Goal: Transaction & Acquisition: Subscribe to service/newsletter

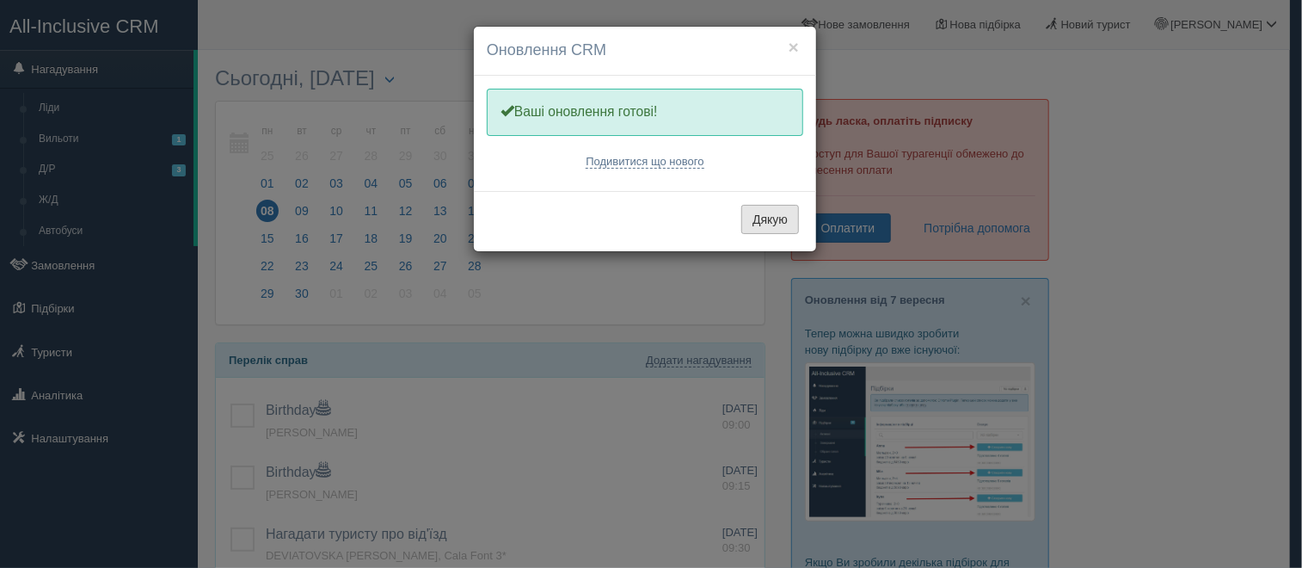
click at [770, 223] on button "Дякую" at bounding box center [771, 219] width 58 height 29
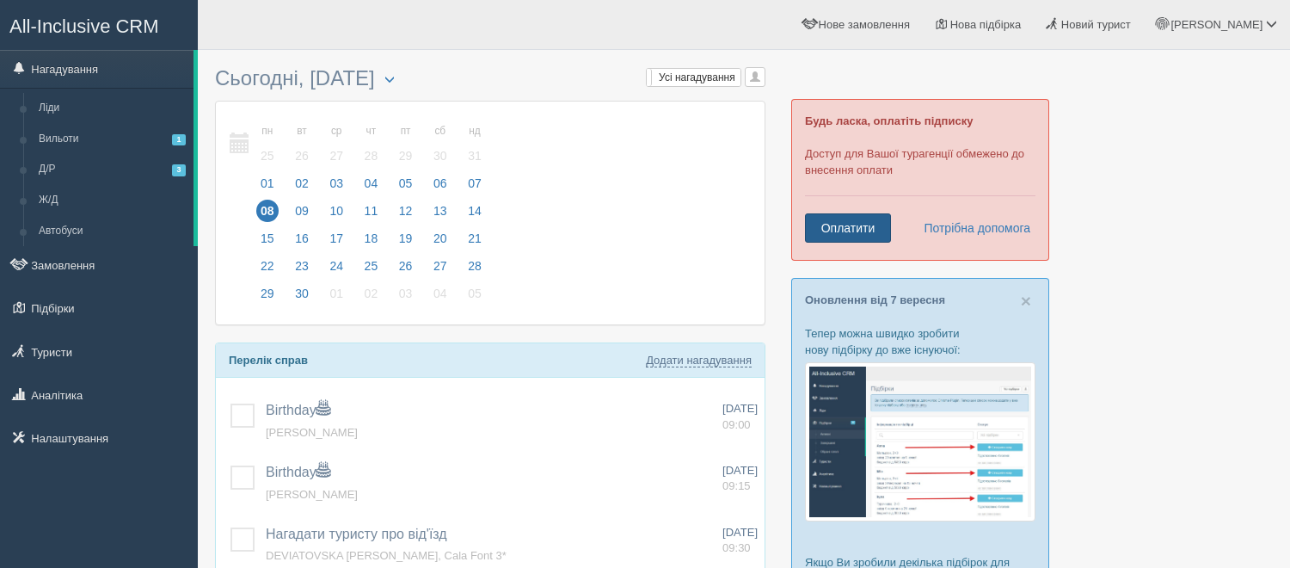
click at [852, 234] on link "Оплатити" at bounding box center [848, 227] width 86 height 29
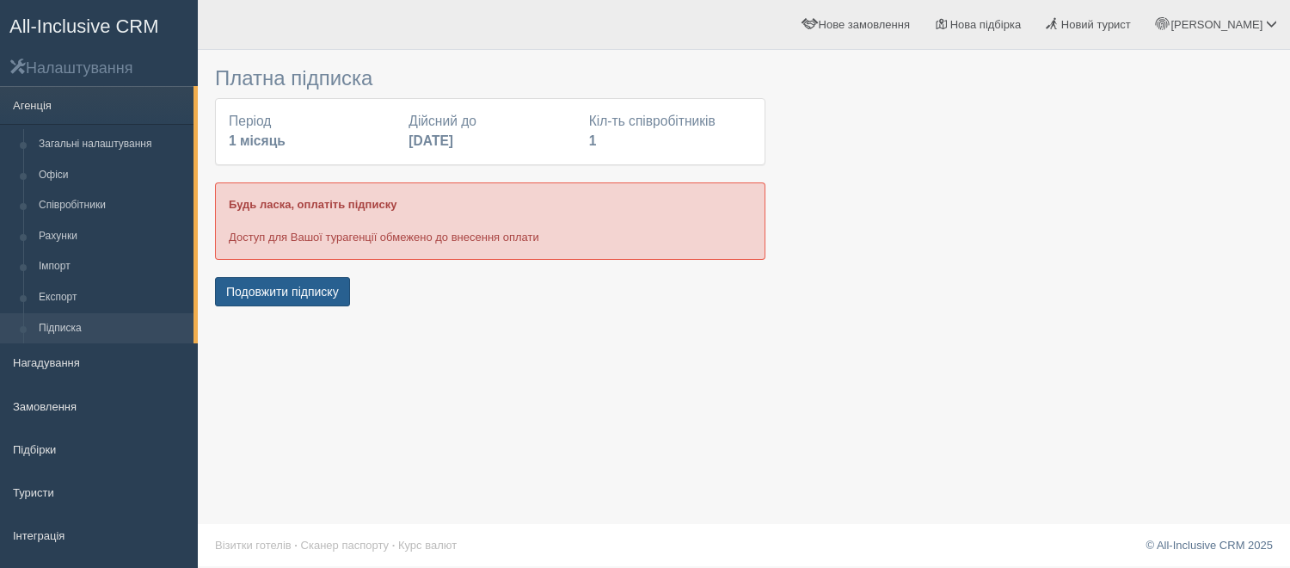
click at [286, 283] on button "Подовжити підписку" at bounding box center [282, 291] width 135 height 29
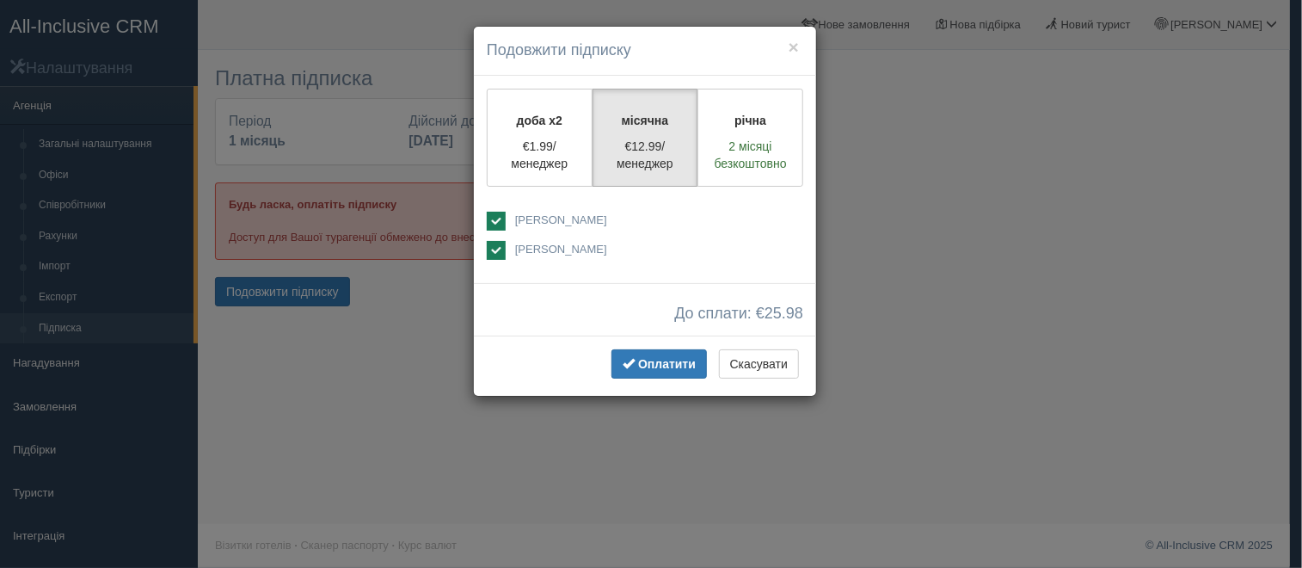
click at [493, 215] on ins at bounding box center [496, 221] width 19 height 19
checkbox input "false"
click at [680, 364] on span "Оплатити" at bounding box center [667, 364] width 58 height 14
